Goal: Task Accomplishment & Management: Use online tool/utility

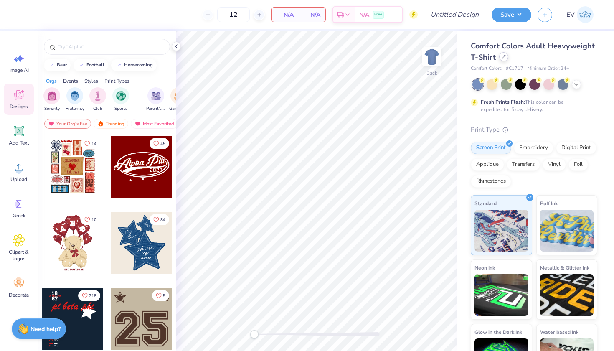
click at [504, 59] on div at bounding box center [503, 56] width 9 height 9
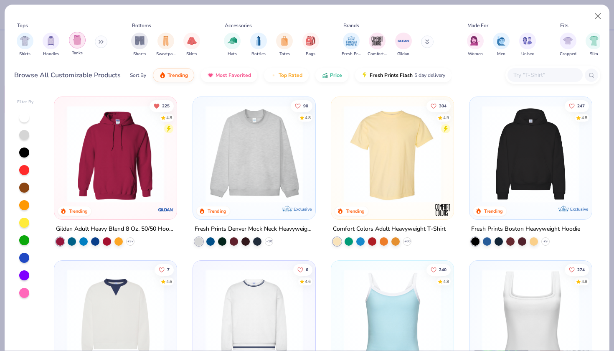
click at [82, 47] on div "Tanks" at bounding box center [77, 44] width 17 height 25
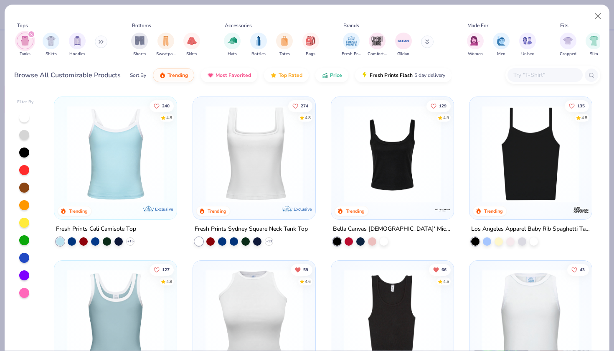
click at [355, 163] on img at bounding box center [393, 153] width 106 height 97
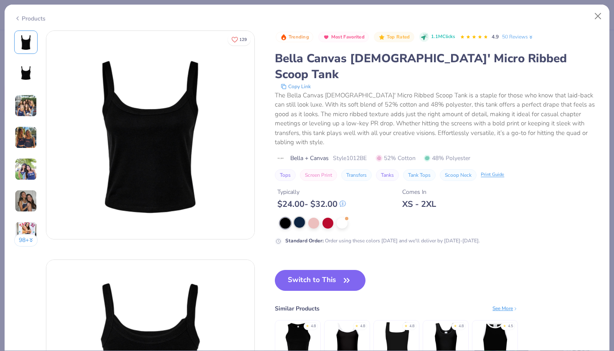
click at [302, 217] on div at bounding box center [299, 222] width 11 height 11
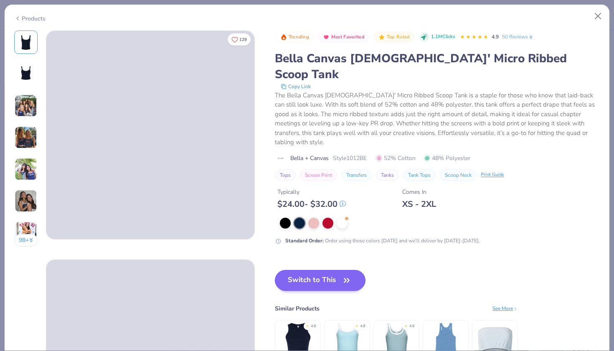
click at [308, 270] on button "Switch to This" at bounding box center [320, 280] width 91 height 21
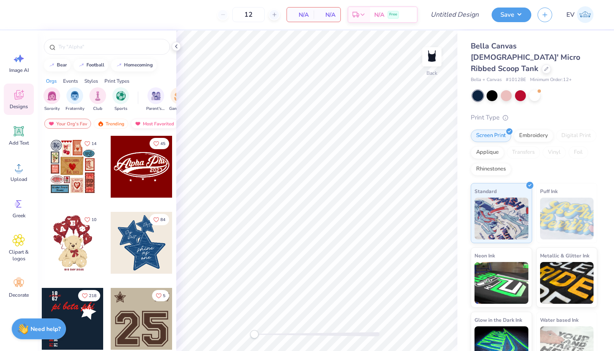
click at [142, 121] on div "Most Favorited" at bounding box center [154, 124] width 47 height 10
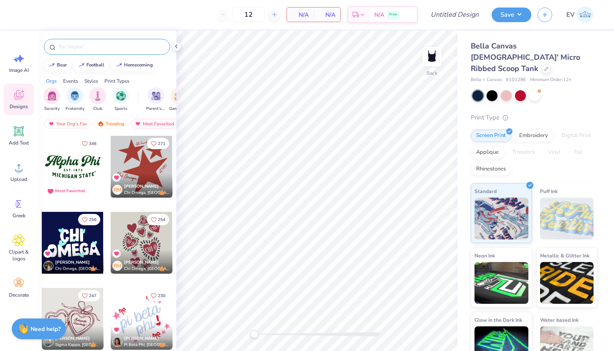
click at [108, 43] on input "text" at bounding box center [111, 47] width 107 height 8
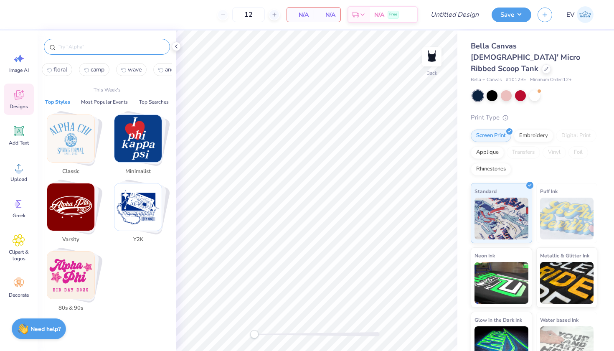
type input "n"
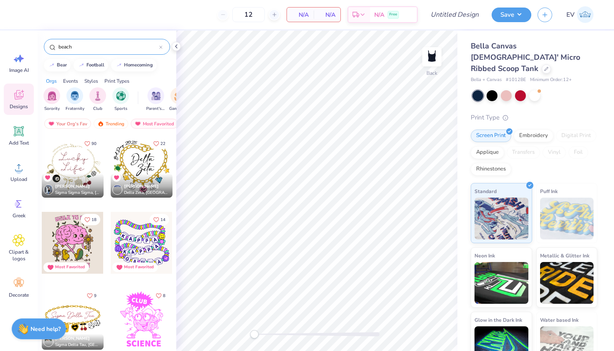
type input "beach"
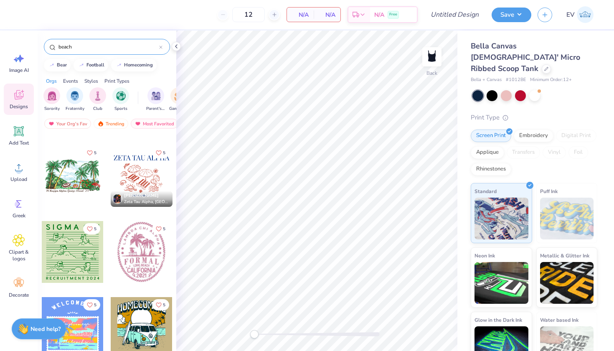
scroll to position [1509, 0]
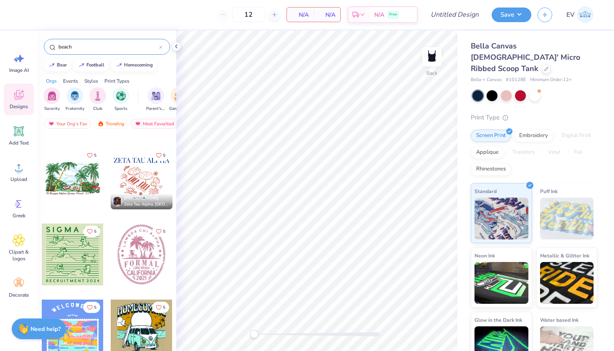
click at [140, 179] on div at bounding box center [142, 179] width 62 height 62
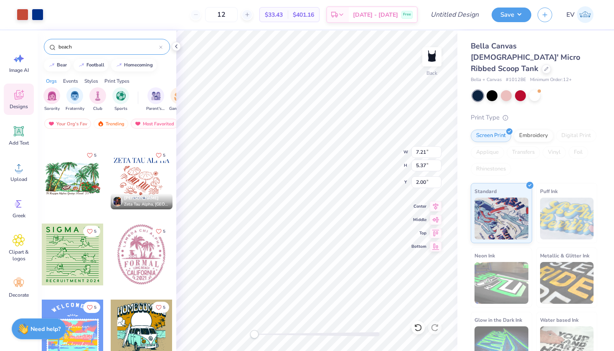
type input "4.09"
type input "3.05"
type input "4.32"
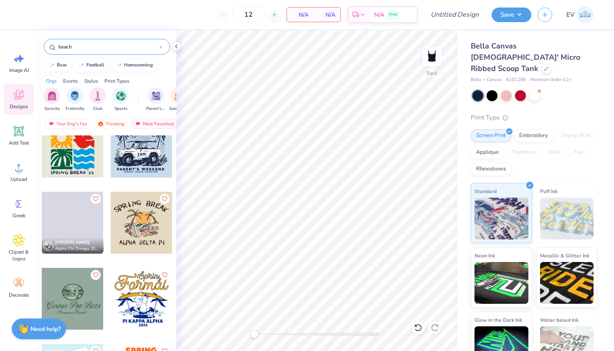
scroll to position [2477, 0]
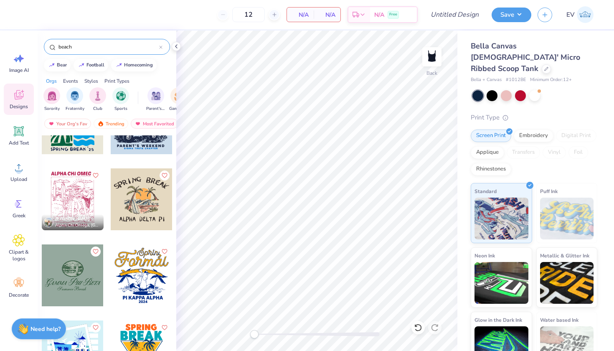
drag, startPoint x: 87, startPoint y: 46, endPoint x: 8, endPoint y: 43, distance: 79.9
click at [8, 43] on div "12 N/A Per Item N/A Total Est. Delivery N/A Free Design Title Save EV Image AI …" at bounding box center [307, 175] width 614 height 351
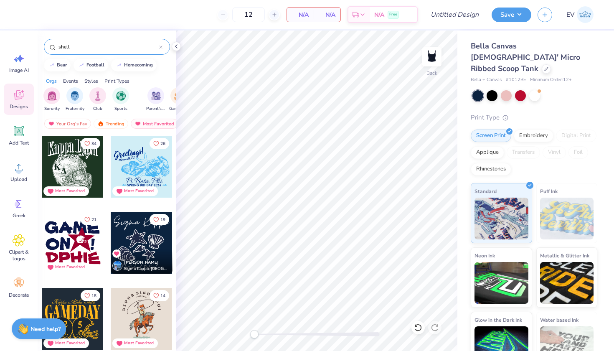
type input "shell"
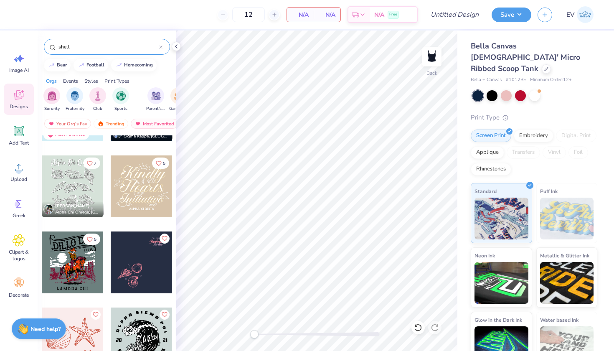
scroll to position [87, 0]
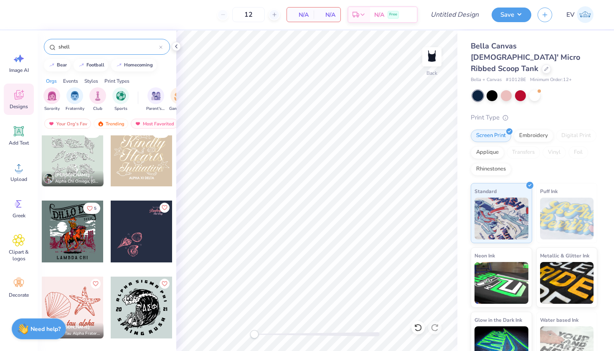
click at [147, 224] on div at bounding box center [142, 232] width 62 height 62
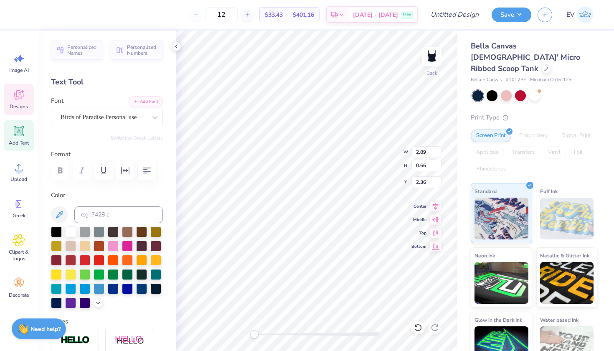
scroll to position [0, 1]
type textarea "Alpha Chi"
type textarea "B"
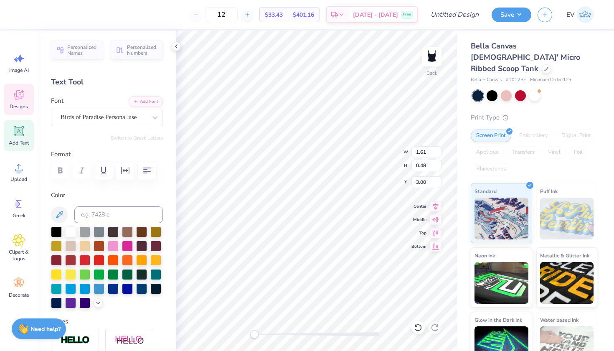
type textarea "Omega"
type input "6.46"
type input "6.41"
type input "0.50"
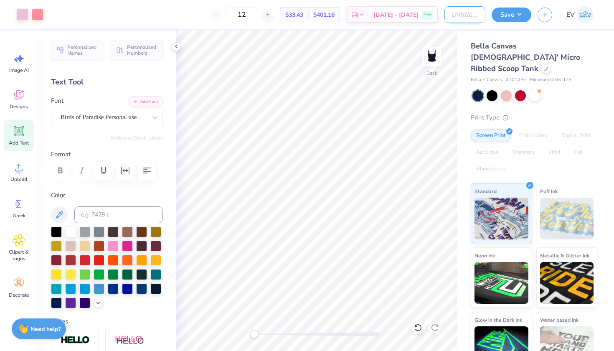
click at [450, 6] on input "Design Title" at bounding box center [465, 14] width 41 height 17
type input "axo beach"
click at [509, 10] on button "Save" at bounding box center [512, 13] width 40 height 15
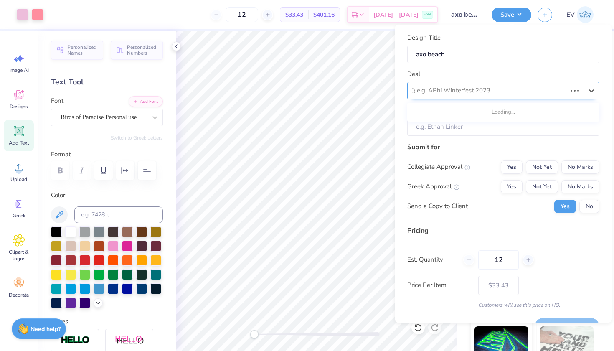
click at [485, 92] on div "e.g. APhi Winterfest 2023" at bounding box center [492, 91] width 150 height 10
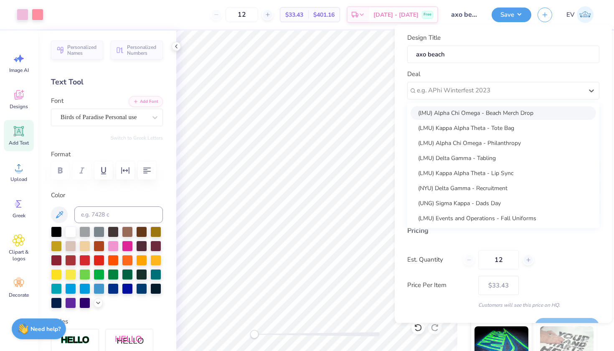
click at [489, 111] on div "(lMU) Alpha Chi Omega - Beach Merch Drop" at bounding box center [504, 113] width 186 height 14
type input "[PERSON_NAME]"
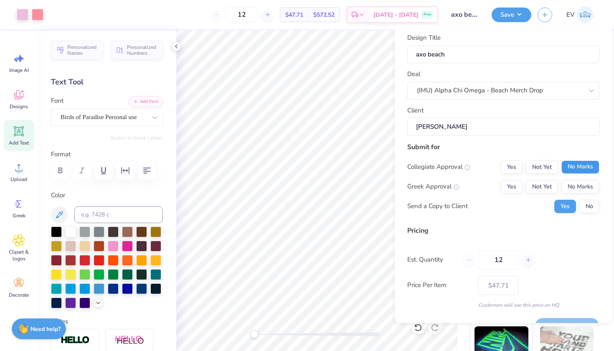
click at [570, 166] on button "No Marks" at bounding box center [581, 166] width 38 height 13
click at [547, 181] on button "Not Yet" at bounding box center [542, 186] width 32 height 13
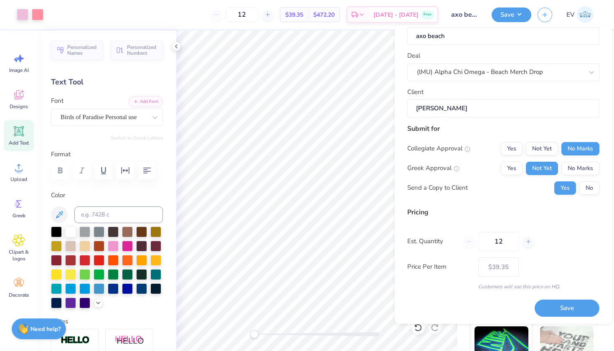
click at [561, 298] on div "Save" at bounding box center [567, 303] width 65 height 26
click at [558, 306] on button "Save" at bounding box center [567, 308] width 65 height 17
type input "$39.35"
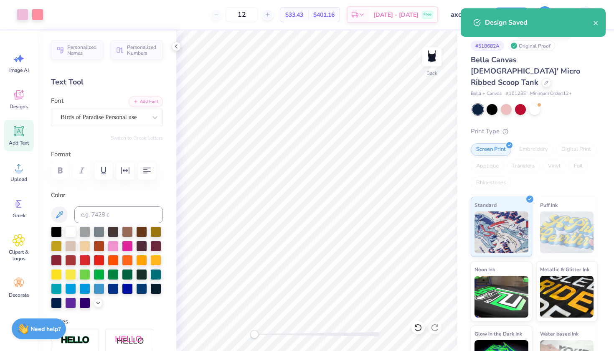
click at [545, 15] on div "Design Saved" at bounding box center [533, 22] width 145 height 28
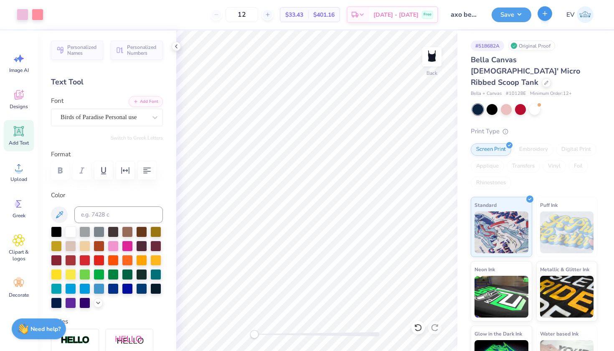
click at [545, 15] on line "button" at bounding box center [545, 13] width 0 height 4
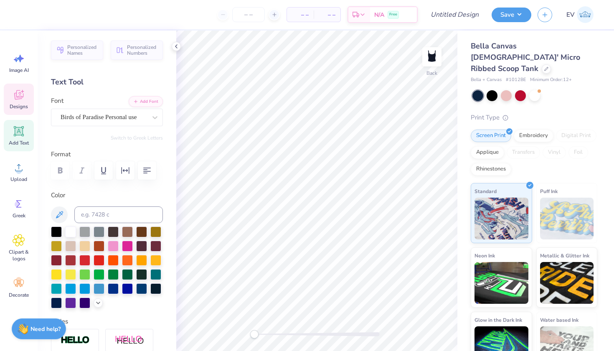
click at [19, 106] on span "Designs" at bounding box center [19, 106] width 18 height 7
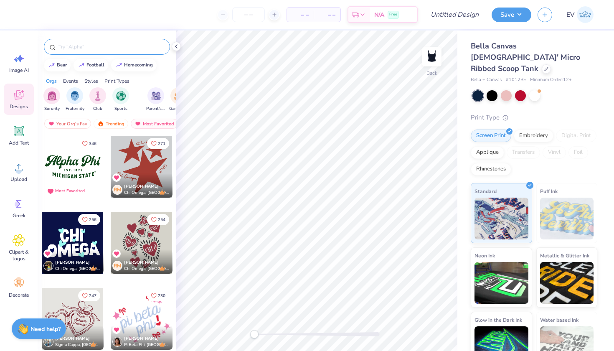
click at [71, 45] on input "text" at bounding box center [111, 47] width 107 height 8
type input "shell"
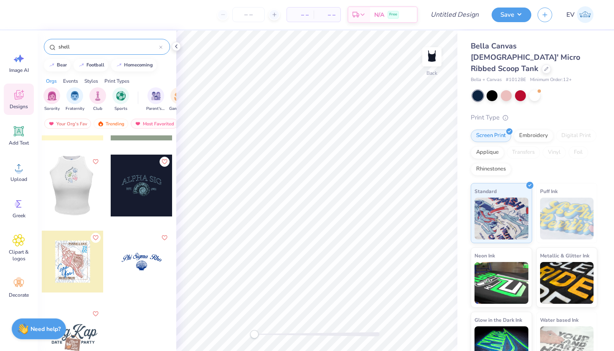
scroll to position [437, 0]
click at [75, 180] on div at bounding box center [73, 186] width 62 height 62
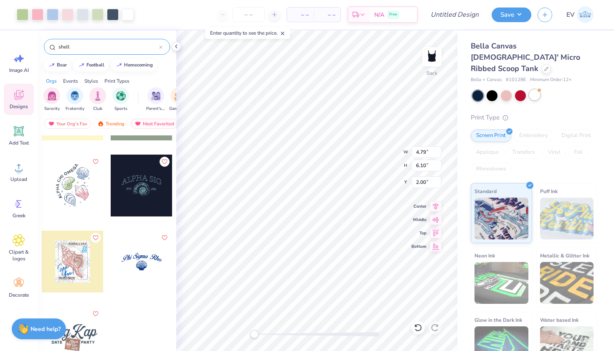
click at [534, 89] on div at bounding box center [534, 94] width 11 height 11
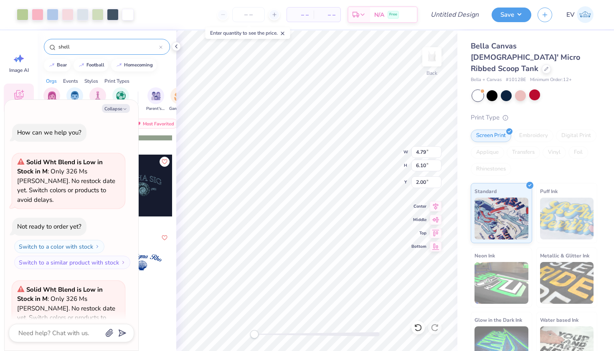
scroll to position [62, 0]
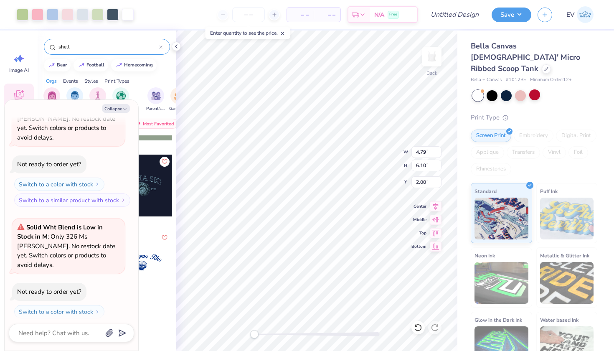
type textarea "x"
type input "3.61"
type input "4.59"
type input "3.51"
type textarea "x"
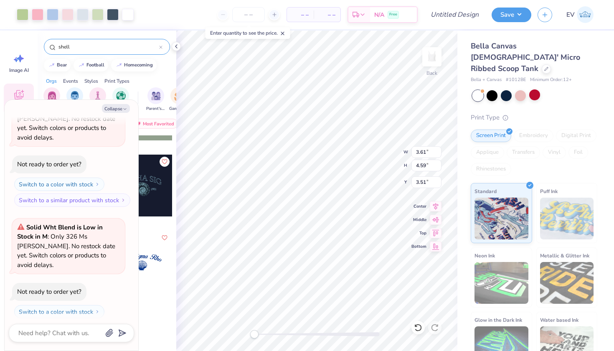
type input "3.94"
type input "4.40"
type input "3.67"
type textarea "x"
click at [443, 29] on div "Art colors – – Per Item – – Total Est. Delivery N/A Free Design Title Save EV I…" at bounding box center [307, 175] width 614 height 351
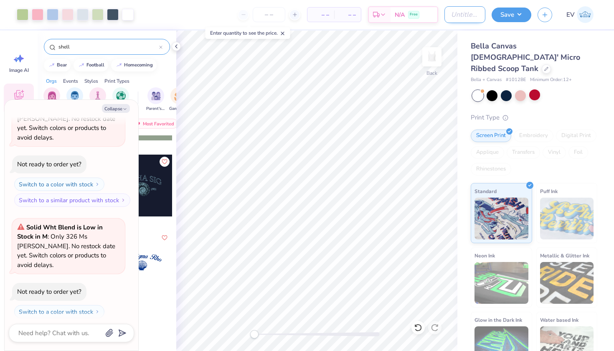
click at [446, 15] on input "Design Title" at bounding box center [465, 14] width 41 height 17
type input "a"
type textarea "x"
type input "ax"
type textarea "x"
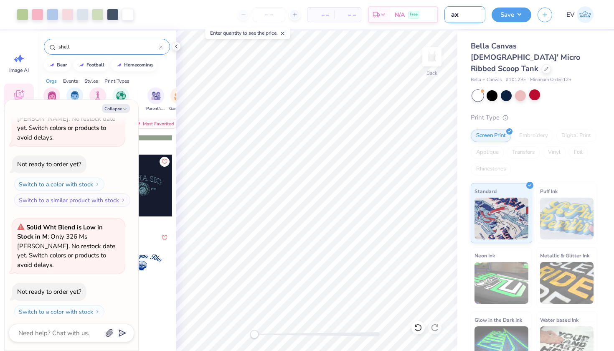
type input "axo"
type textarea "x"
type input "axo b"
type textarea "x"
type input "axo be"
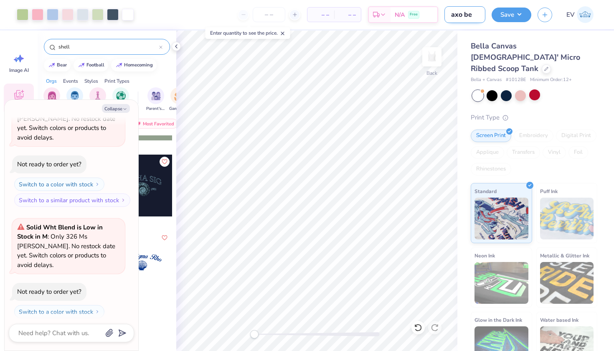
type textarea "x"
type input "axo bea"
type textarea "x"
type input "axo beac"
type textarea "x"
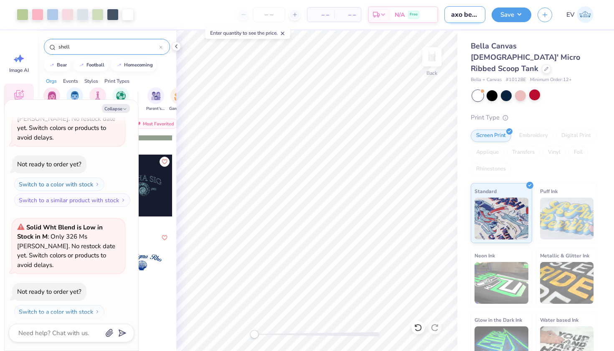
type input "axo beach"
type textarea "x"
type input "axo beach"
click at [512, 20] on button "Save" at bounding box center [512, 13] width 40 height 15
type textarea "x"
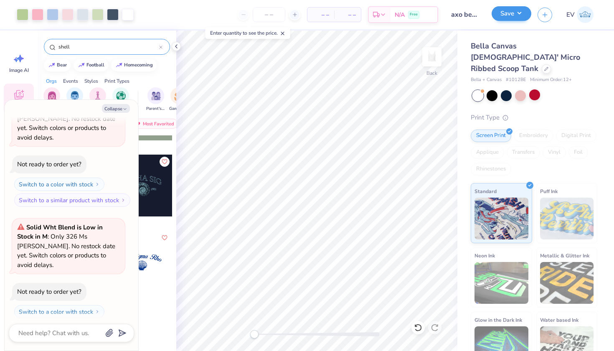
type input "0"
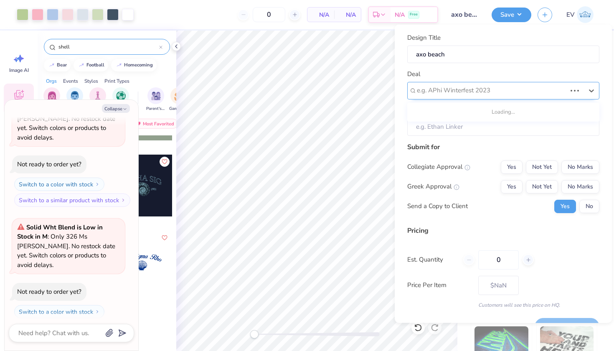
click at [523, 84] on div "e.g. APhi Winterfest 2023" at bounding box center [491, 90] width 151 height 13
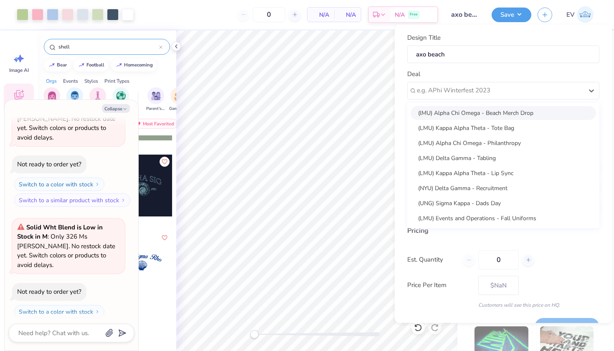
click at [511, 107] on div "(lMU) Alpha Chi Omega - Beach Merch Drop" at bounding box center [504, 113] width 186 height 14
type textarea "x"
type input "[PERSON_NAME]"
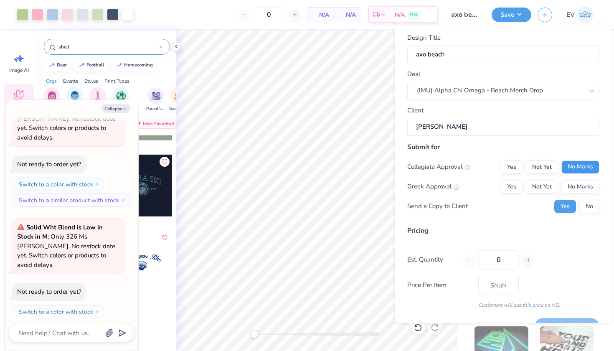
click at [580, 167] on button "No Marks" at bounding box center [581, 166] width 38 height 13
click at [553, 181] on button "Not Yet" at bounding box center [542, 186] width 32 height 13
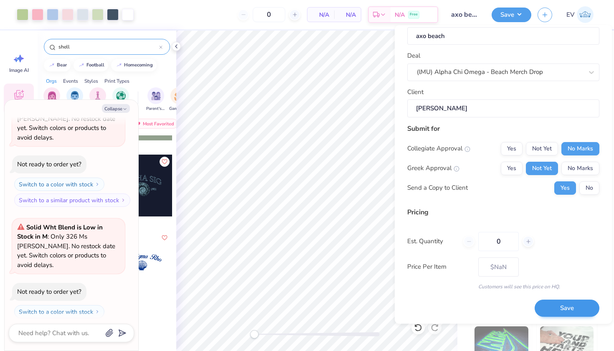
click at [569, 302] on button "Save" at bounding box center [567, 308] width 65 height 17
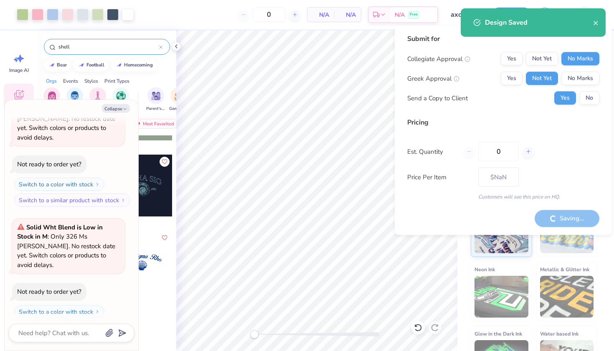
type textarea "x"
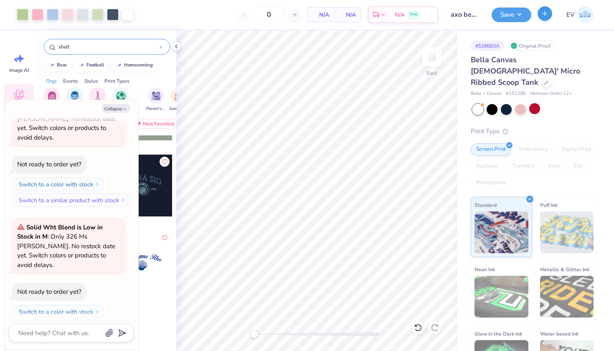
click at [541, 13] on button "button" at bounding box center [545, 13] width 15 height 15
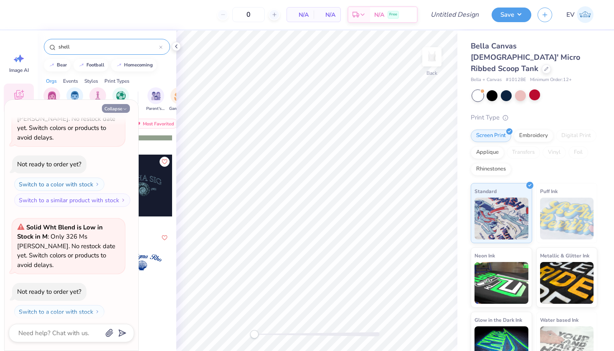
click at [116, 109] on button "Collapse" at bounding box center [116, 108] width 28 height 9
type textarea "x"
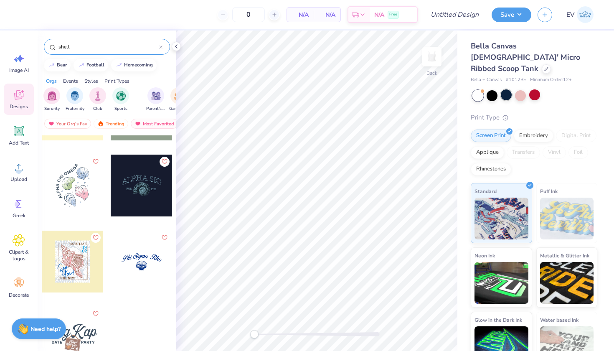
click at [509, 89] on div at bounding box center [506, 94] width 11 height 11
click at [582, 13] on img at bounding box center [585, 14] width 17 height 17
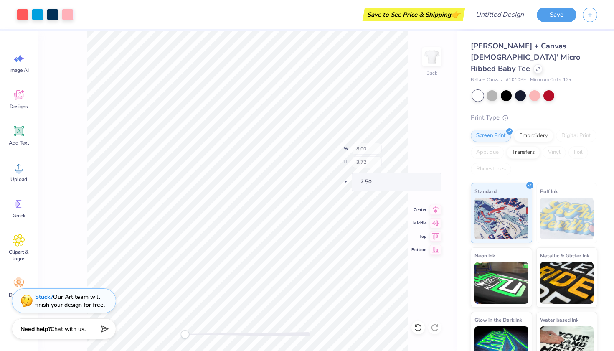
type input "2.12"
type input "0.72"
type input "5.11"
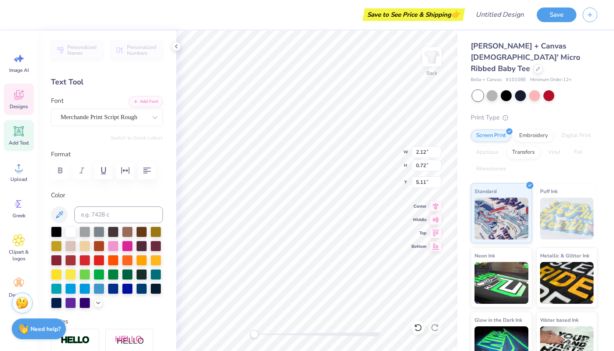
type textarea "Alpha"
type textarea "Chi"
type input "2.70"
type input "1.03"
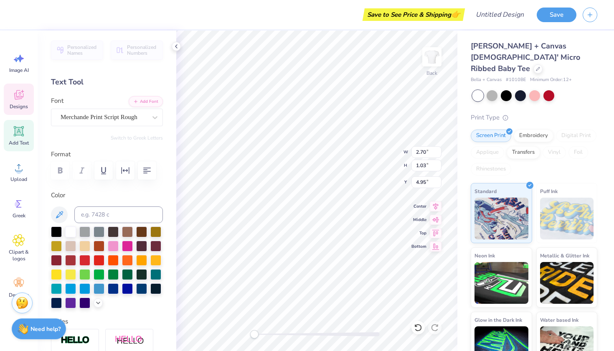
type input "4.95"
click at [127, 170] on icon "button" at bounding box center [126, 170] width 8 height 7
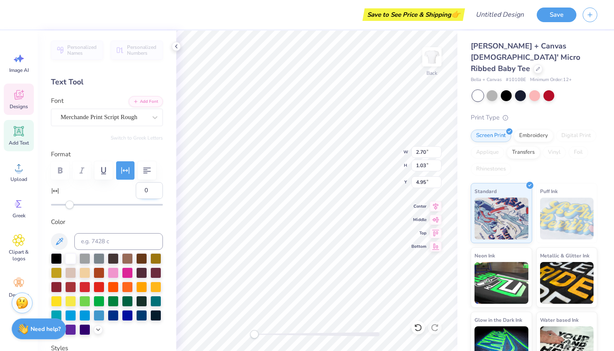
type input "2.22"
type input "0.94"
type input "5.02"
type input "13"
type input "2.70"
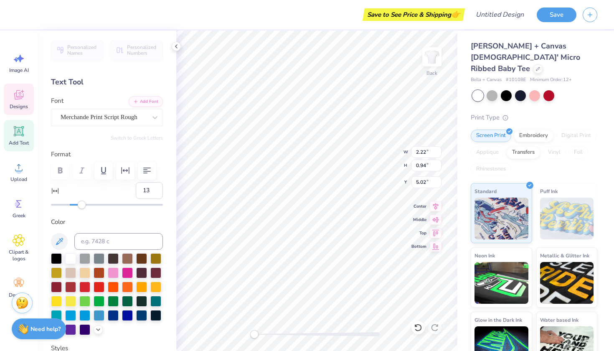
type input "1.03"
type input "4.95"
type input "0"
type input "2.22"
type input "0.94"
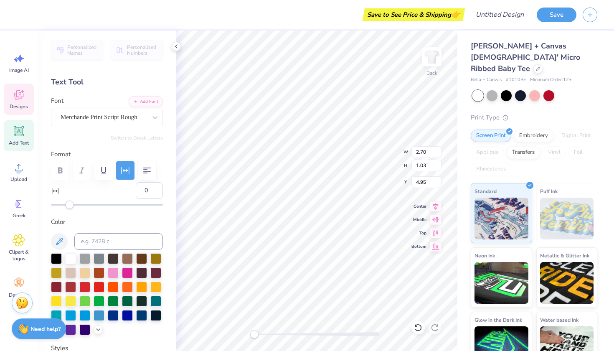
type input "5.02"
type input "13"
click at [129, 169] on icon "button" at bounding box center [126, 170] width 8 height 7
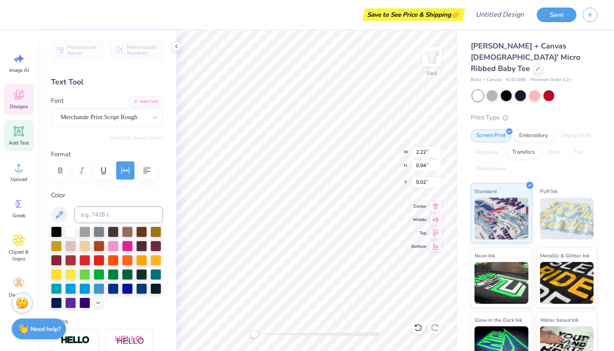
click at [124, 167] on icon "button" at bounding box center [125, 170] width 10 height 10
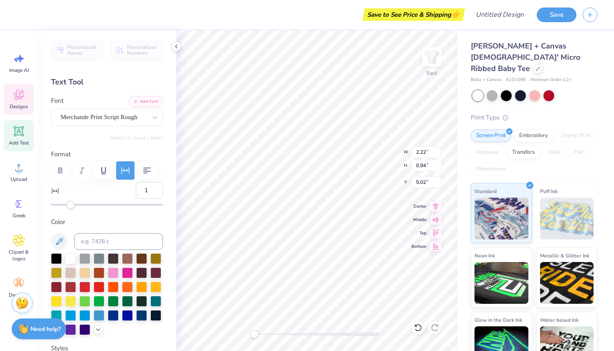
type input "0"
drag, startPoint x: 79, startPoint y: 203, endPoint x: 69, endPoint y: 203, distance: 9.2
click at [69, 203] on div "Accessibility label" at bounding box center [70, 205] width 8 height 8
type input "2.70"
type input "1.03"
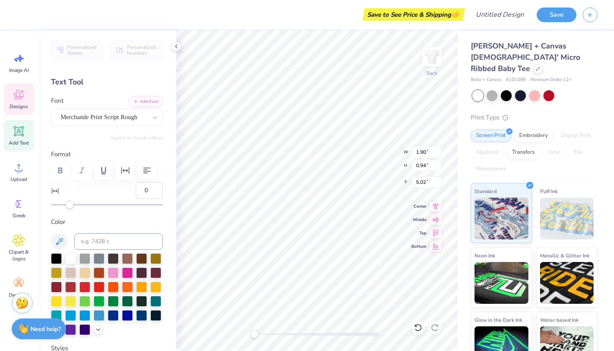
type input "4.95"
type textarea "AXO"
type textarea "1885"
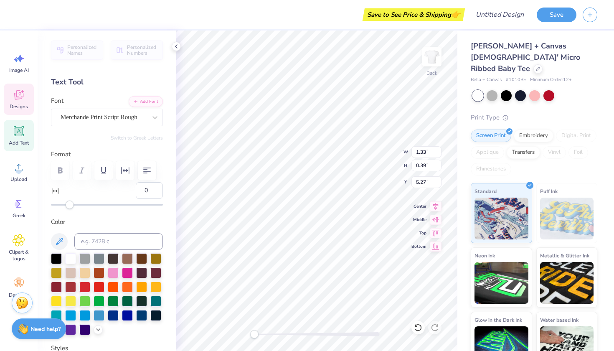
type input "2.67"
type input "0.78"
type input "2.84"
type input "0.73"
type input "5.10"
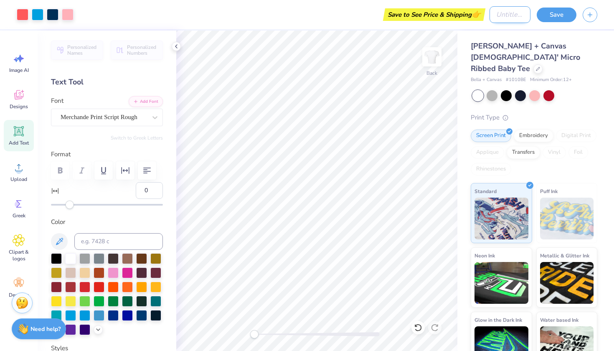
click at [510, 13] on input "Design Title" at bounding box center [510, 14] width 41 height 17
type input "axo"
click at [536, 66] on icon at bounding box center [538, 68] width 4 height 4
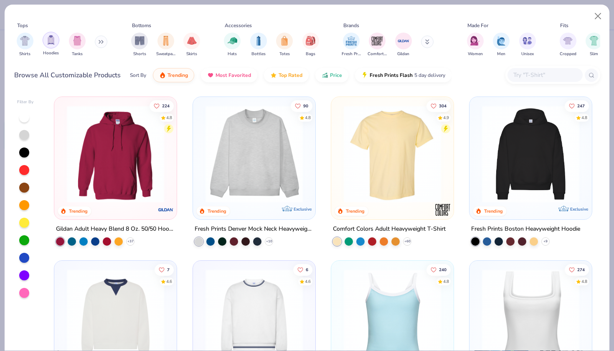
click at [79, 41] on img "filter for Tanks" at bounding box center [77, 41] width 9 height 10
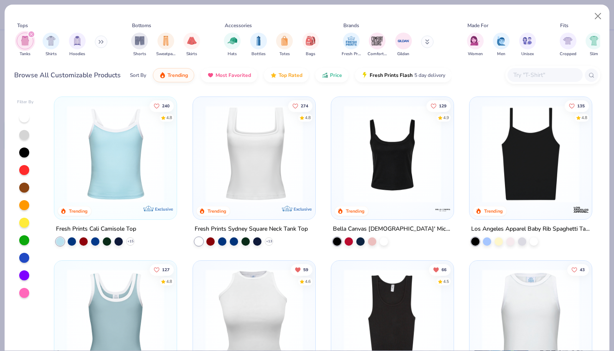
click at [366, 171] on img at bounding box center [393, 153] width 106 height 97
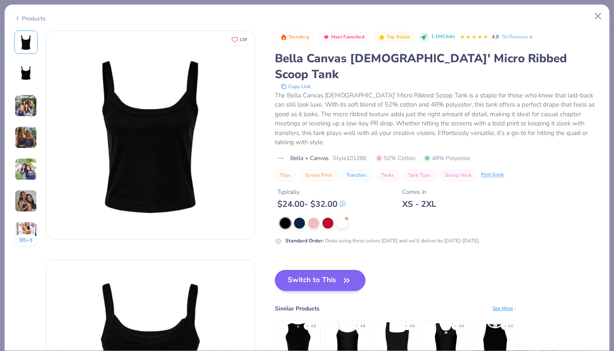
click at [317, 270] on button "Switch to This" at bounding box center [320, 280] width 91 height 21
click at [300, 217] on div at bounding box center [299, 222] width 11 height 11
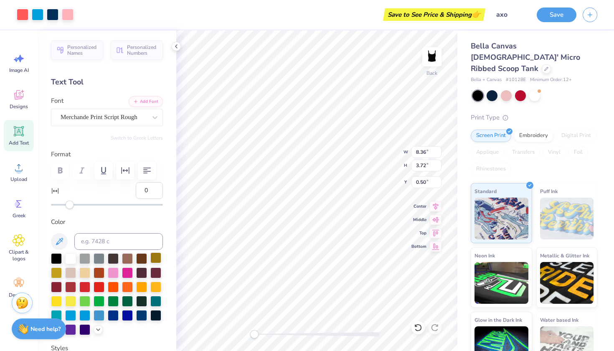
type input "6.59"
type input "2.93"
type input "2.00"
click at [542, 16] on button "Save" at bounding box center [557, 13] width 40 height 15
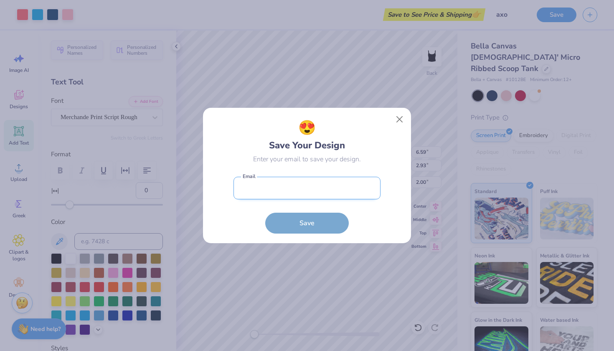
click at [303, 183] on input "email" at bounding box center [307, 188] width 147 height 23
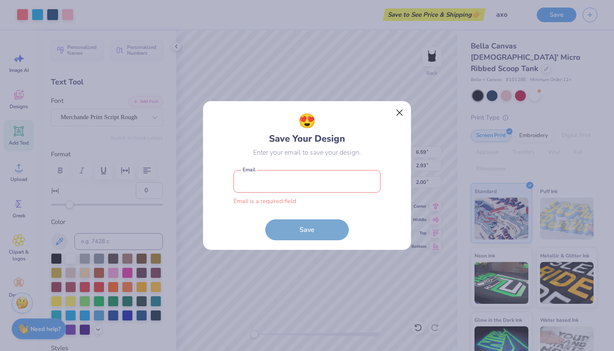
click at [399, 123] on div "😍 Save Your Design Enter your email to save your design. Email is a required fi…" at bounding box center [307, 175] width 209 height 149
click at [312, 188] on input "email" at bounding box center [307, 181] width 147 height 23
click at [398, 117] on button "Close" at bounding box center [400, 113] width 16 height 16
